Goal: Task Accomplishment & Management: Manage account settings

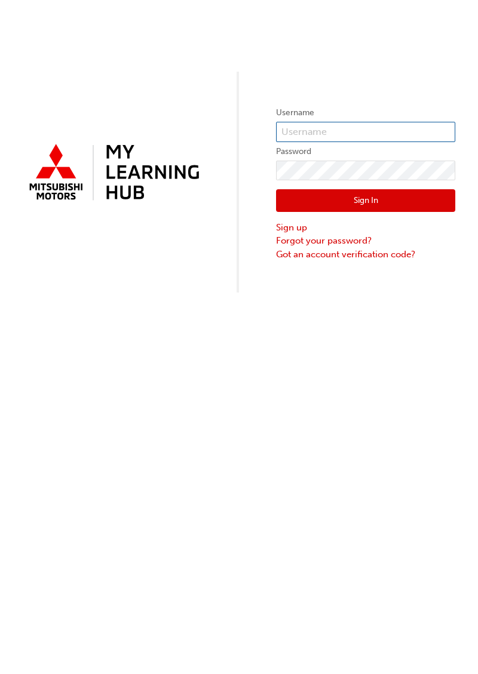
click at [344, 136] on input "text" at bounding box center [365, 132] width 179 height 20
click at [344, 129] on input "text" at bounding box center [365, 132] width 179 height 20
type input "[PERSON_NAME]"
type input "D"
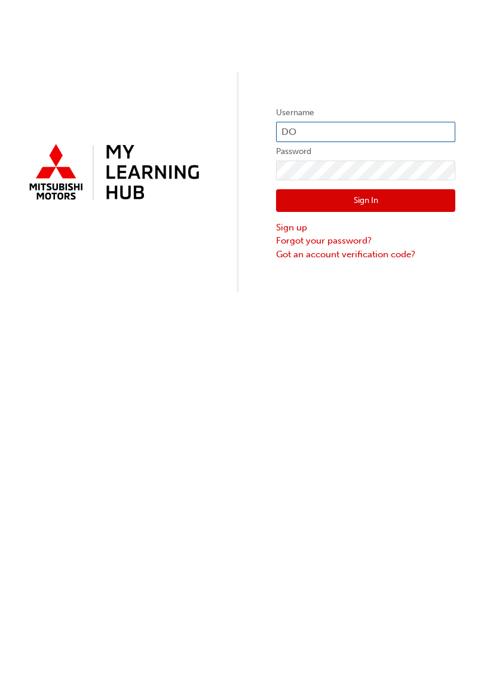
type input "D"
type input "dom"
type input "D"
click at [424, 126] on input "[PERSON_NAME][EMAIL_ADDRESS][PERSON_NAME][DOMAIN_NAME]" at bounding box center [365, 132] width 179 height 20
click at [432, 134] on input "[PERSON_NAME][EMAIL_ADDRESS][PERSON_NAME][DOMAIN_NAME]" at bounding box center [365, 132] width 179 height 20
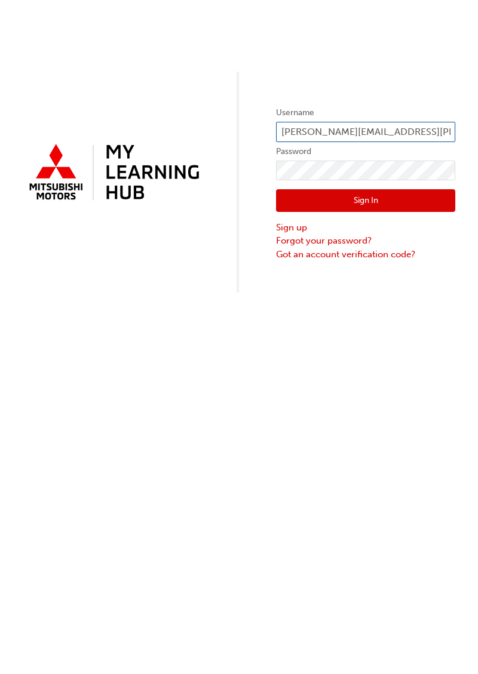
click at [427, 133] on input "[PERSON_NAME][EMAIL_ADDRESS][PERSON_NAME][DOMAIN_NAME]" at bounding box center [365, 132] width 179 height 20
click at [429, 131] on input "[PERSON_NAME][EMAIL_ADDRESS][PERSON_NAME][DOMAIN_NAME]" at bounding box center [365, 132] width 179 height 20
type input "[PERSON_NAME][EMAIL_ADDRESS][PERSON_NAME][DOMAIN_NAME]"
click at [327, 190] on button "Sign In" at bounding box center [365, 200] width 179 height 23
click at [380, 198] on button "Sign In" at bounding box center [365, 200] width 179 height 23
